Goal: Information Seeking & Learning: Learn about a topic

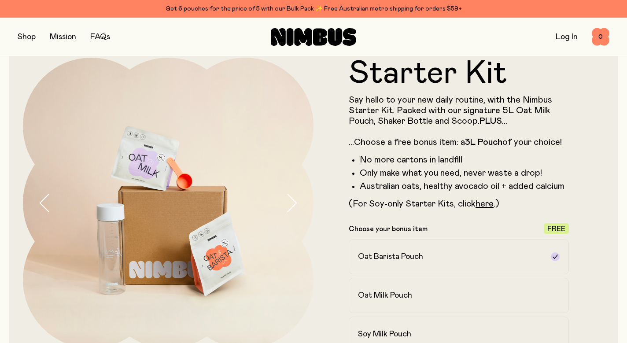
scroll to position [25, 0]
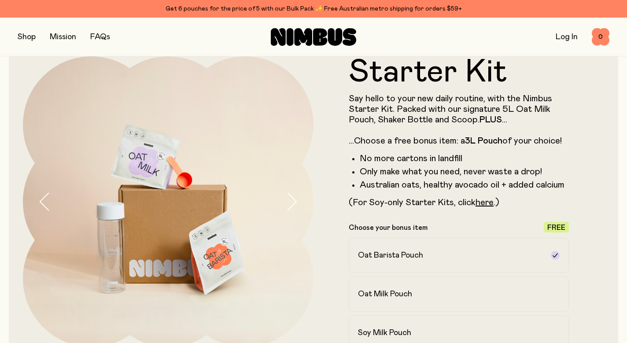
click at [301, 201] on button "button" at bounding box center [299, 201] width 28 height 291
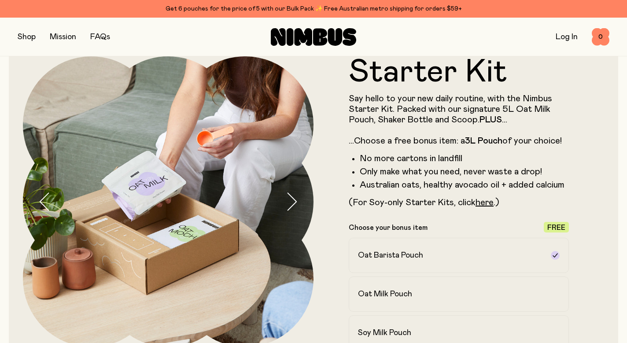
click at [292, 202] on icon "button" at bounding box center [291, 201] width 12 height 18
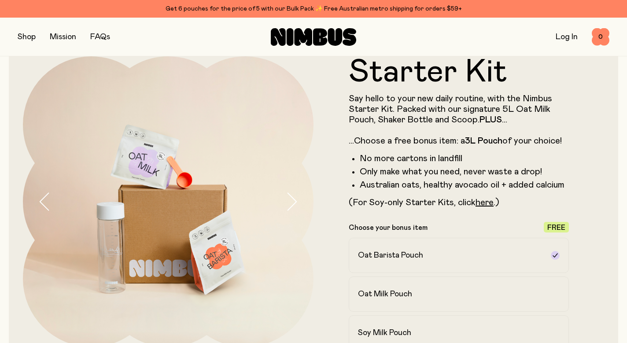
click at [292, 201] on icon "button" at bounding box center [291, 201] width 12 height 18
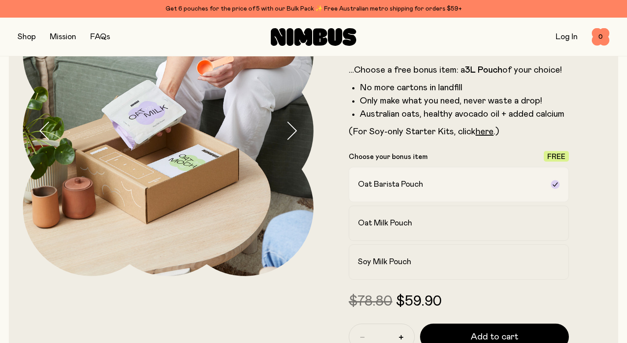
scroll to position [99, 0]
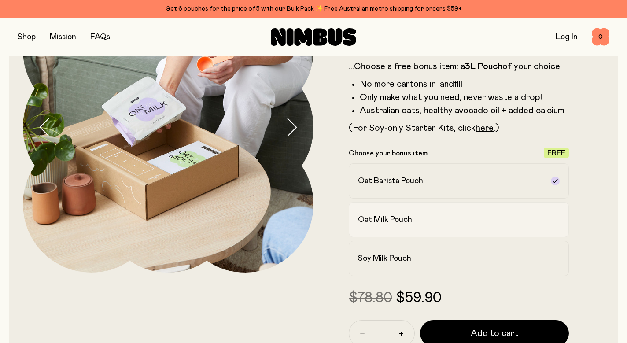
click at [378, 218] on h2 "Oat Milk Pouch" at bounding box center [385, 220] width 54 height 11
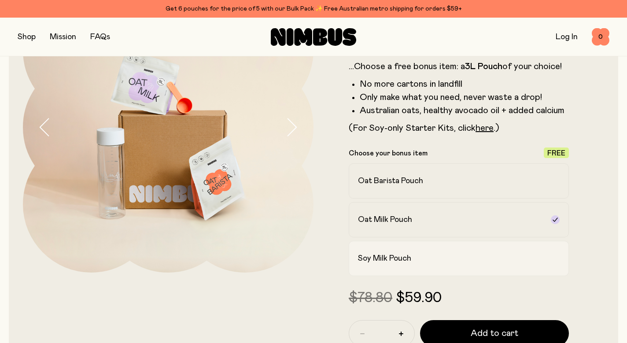
click at [375, 253] on h2 "Soy Milk Pouch" at bounding box center [384, 258] width 53 height 11
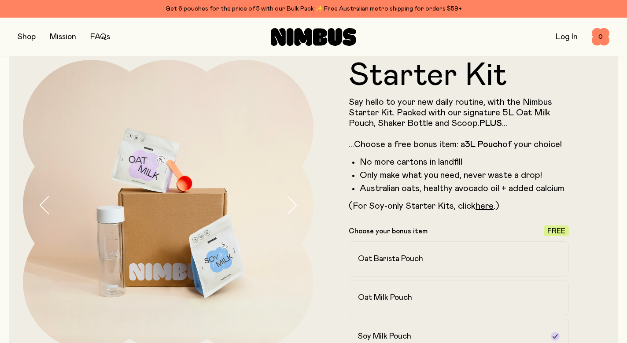
scroll to position [22, 0]
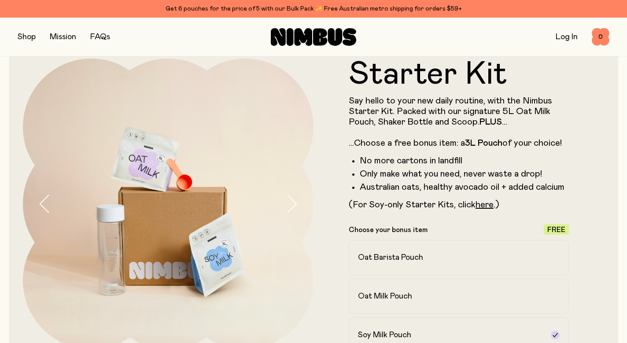
click at [99, 36] on link "FAQs" at bounding box center [100, 37] width 20 height 8
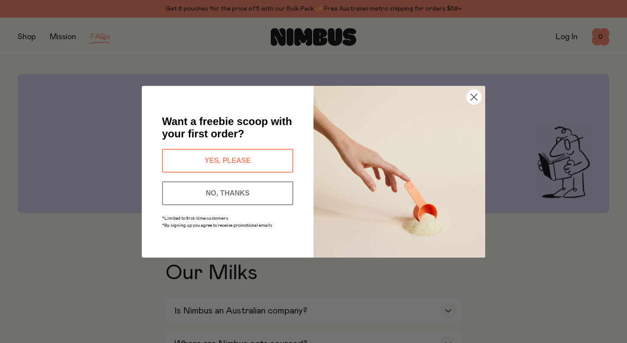
click at [475, 97] on circle "Close dialog" at bounding box center [474, 96] width 15 height 15
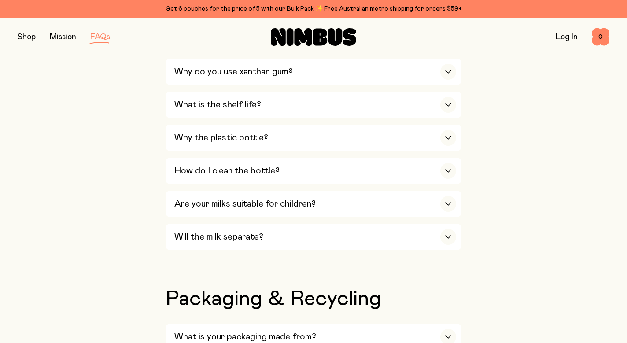
scroll to position [561, 0]
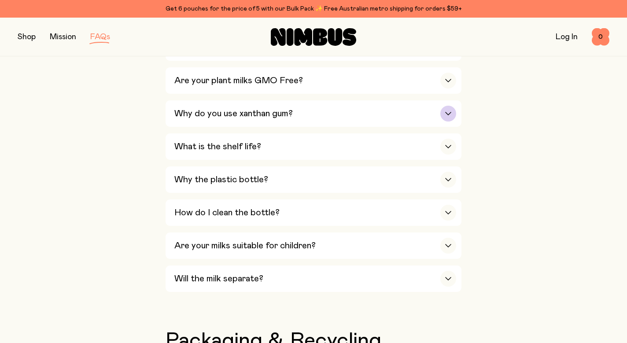
click at [446, 106] on div "button" at bounding box center [448, 114] width 16 height 16
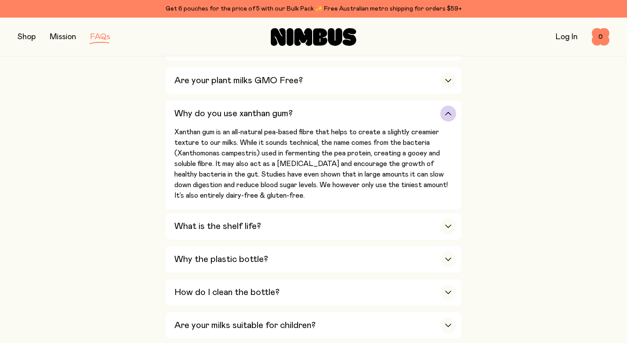
click at [446, 106] on div "button" at bounding box center [448, 114] width 16 height 16
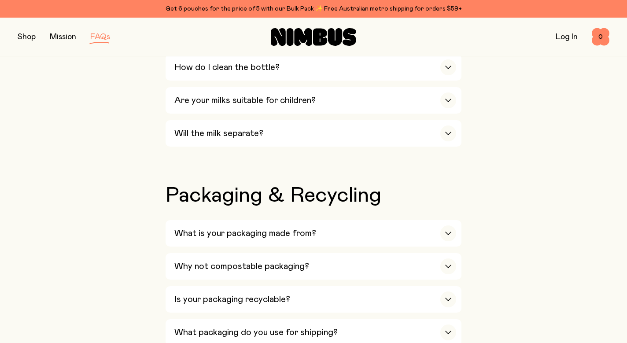
scroll to position [725, 0]
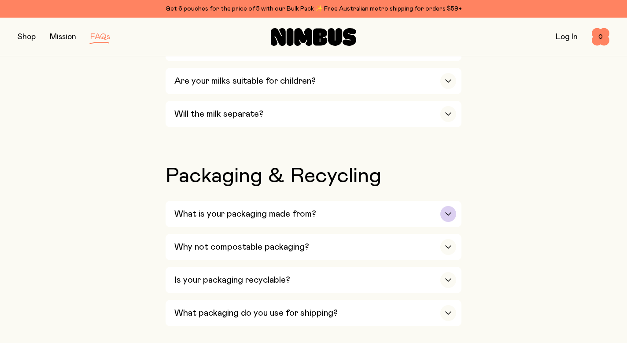
click at [449, 212] on icon "button" at bounding box center [448, 214] width 7 height 4
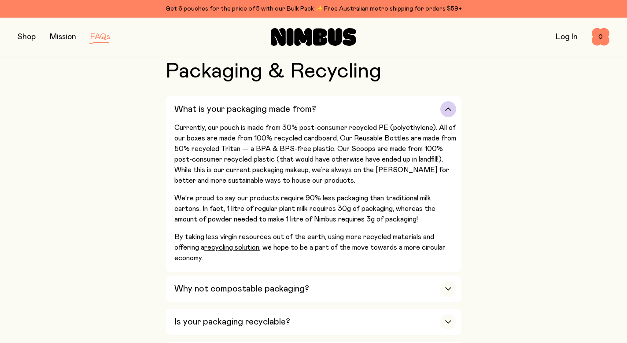
scroll to position [831, 0]
click at [448, 281] on div "button" at bounding box center [448, 289] width 16 height 16
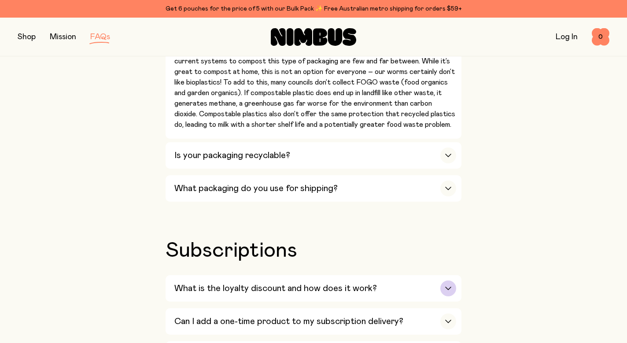
scroll to position [942, 0]
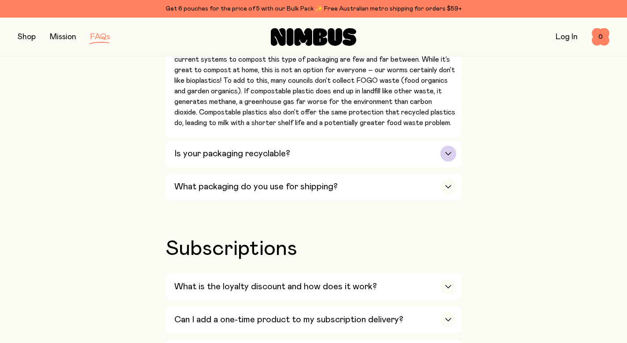
click at [451, 152] on icon "button" at bounding box center [448, 154] width 7 height 4
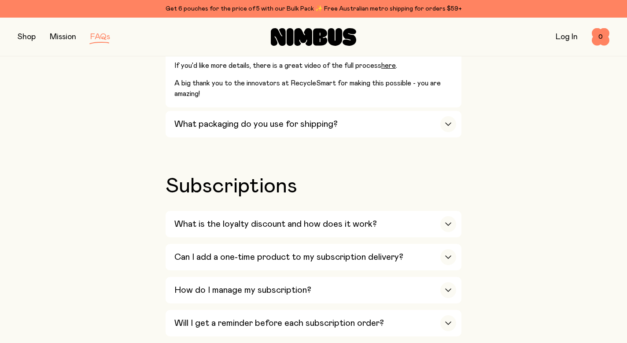
scroll to position [1333, 0]
